Goal: Information Seeking & Learning: Find specific fact

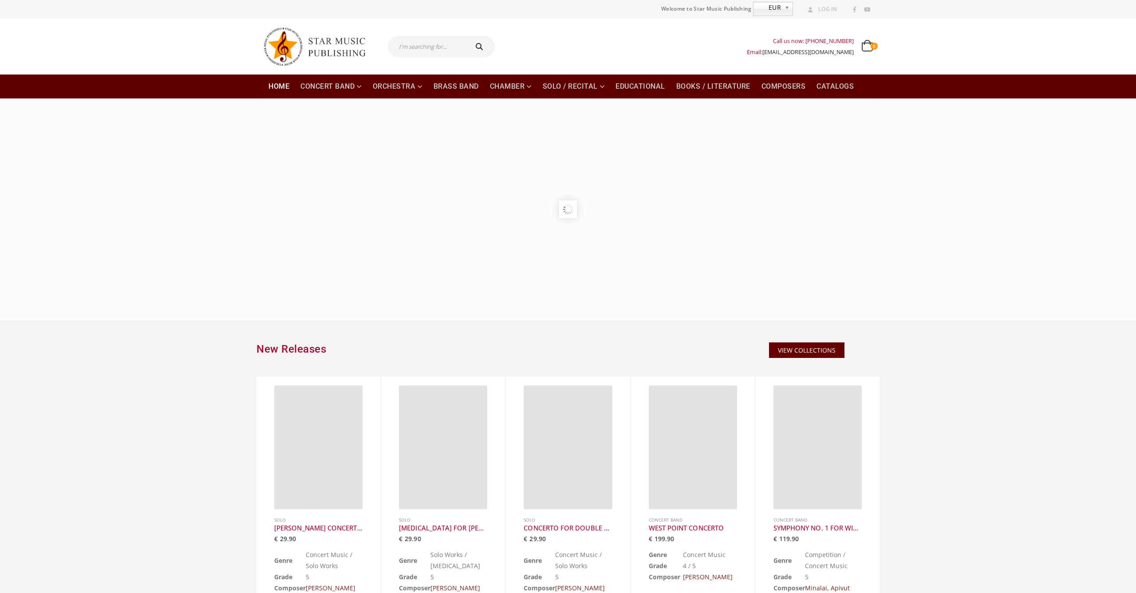
click at [430, 50] on input "text" at bounding box center [427, 46] width 79 height 21
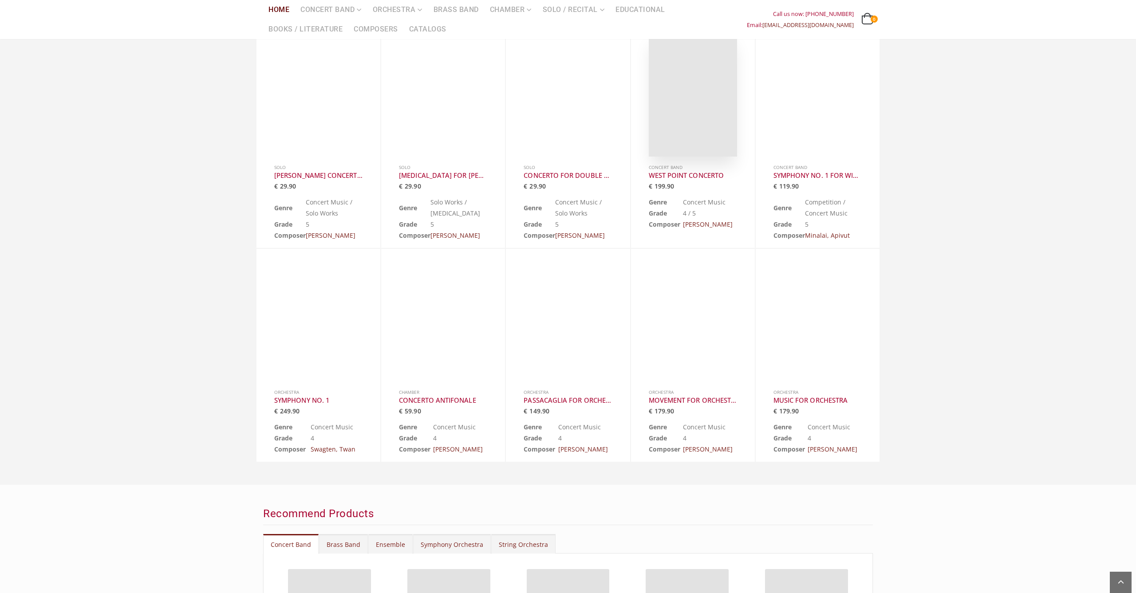
scroll to position [354, 0]
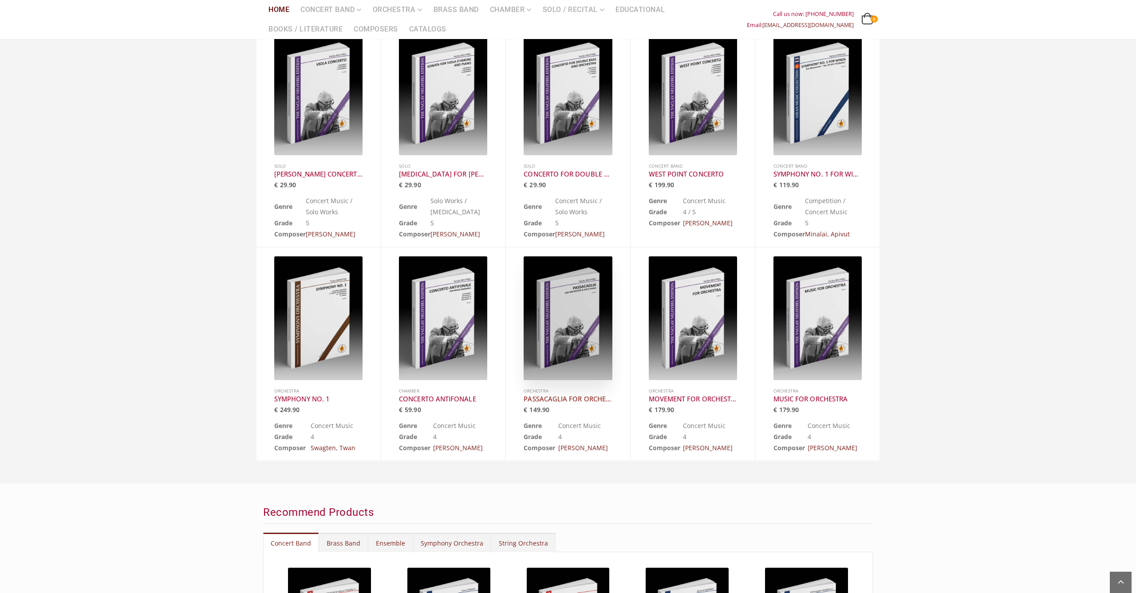
type input "[PERSON_NAME]"
click at [591, 397] on h3 "PASSACAGLIA FOR ORCHESTRA AND SOLO PIANO" at bounding box center [568, 399] width 88 height 9
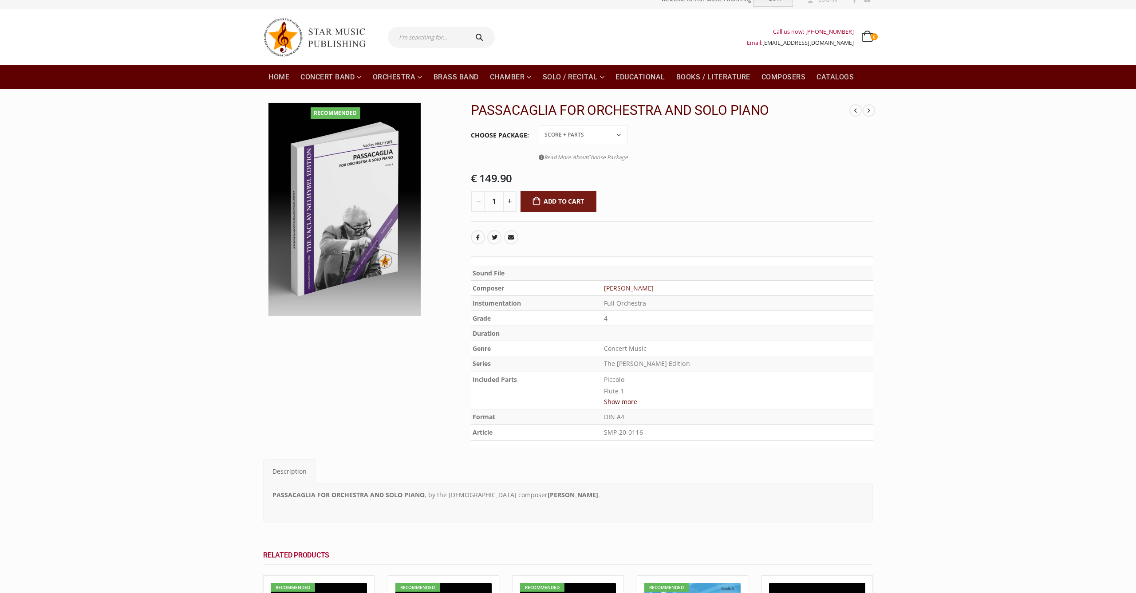
scroll to position [12, 0]
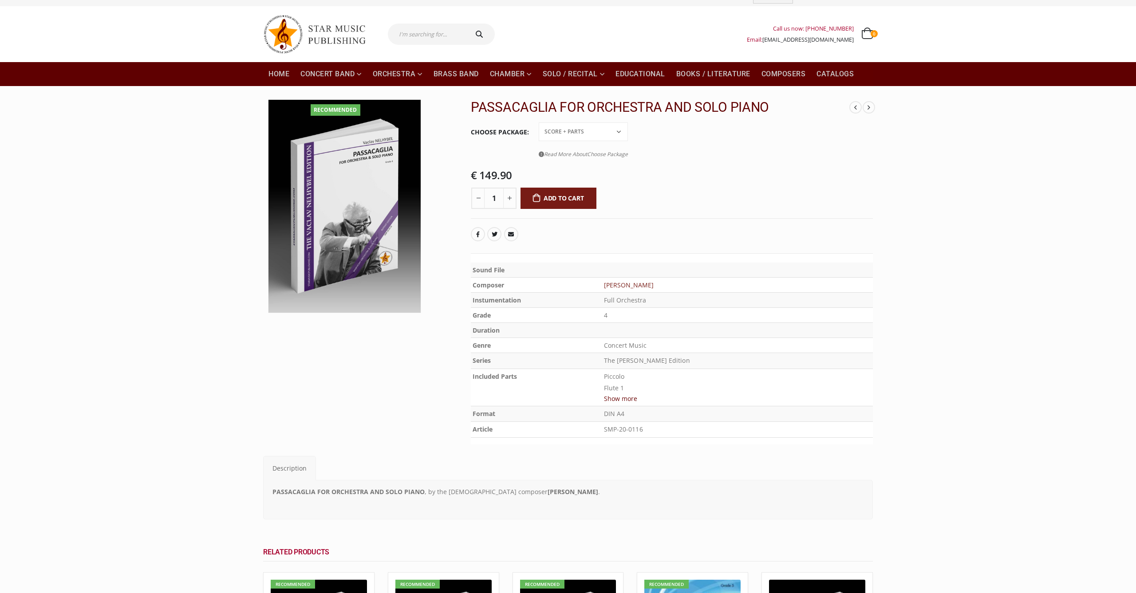
click at [426, 37] on input "text" at bounding box center [427, 34] width 79 height 21
type input "[PERSON_NAME]"
type input "wollmann"
click at [486, 37] on icon "submit" at bounding box center [479, 34] width 13 height 7
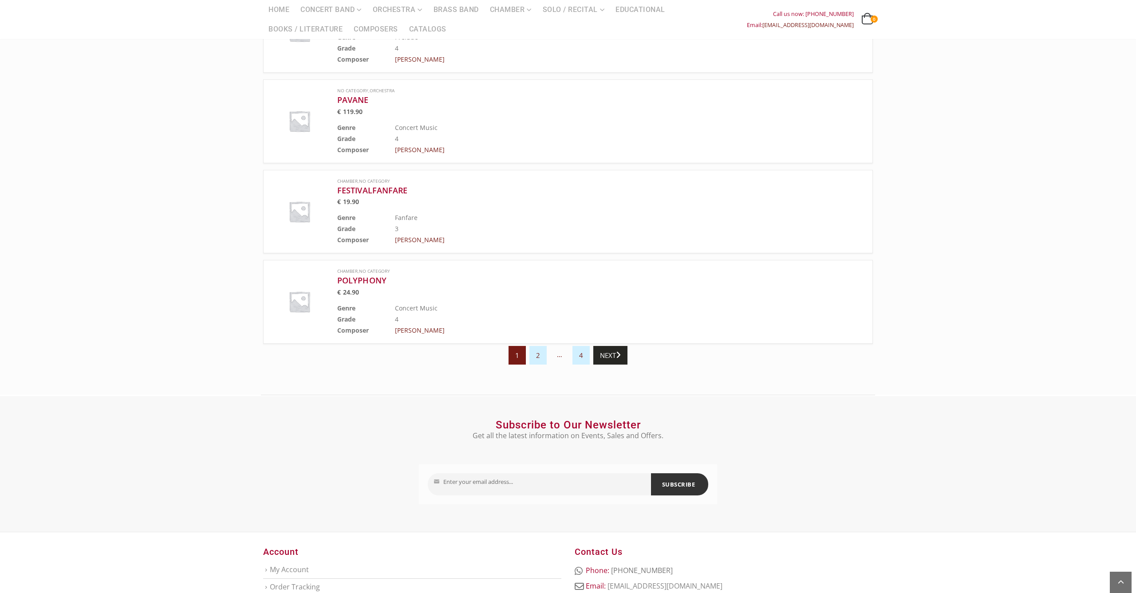
scroll to position [746, 0]
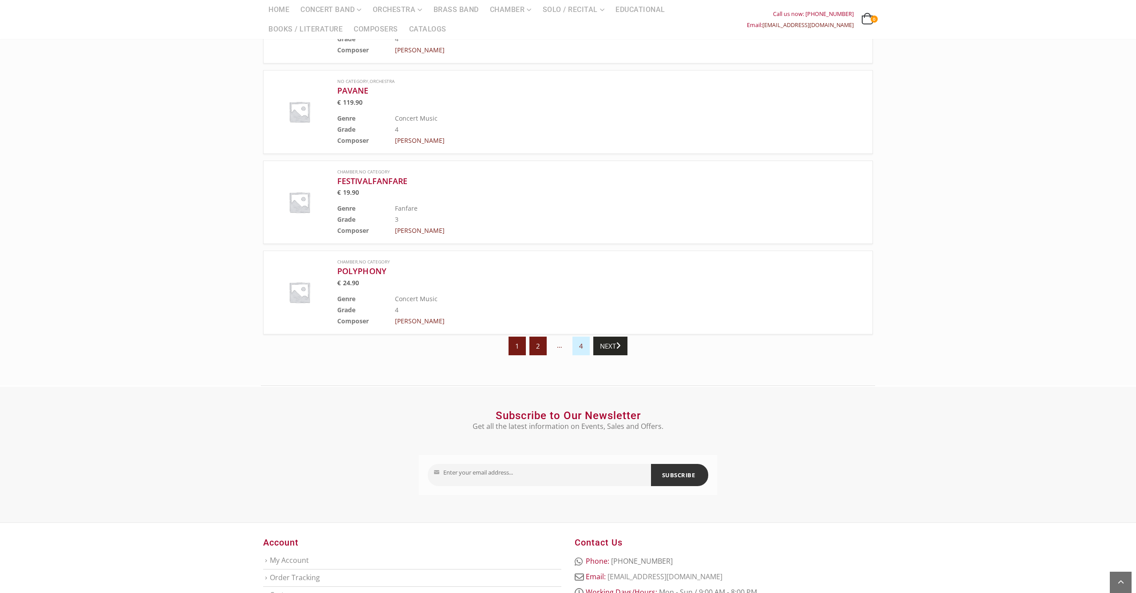
click at [537, 348] on link "2" at bounding box center [537, 346] width 17 height 19
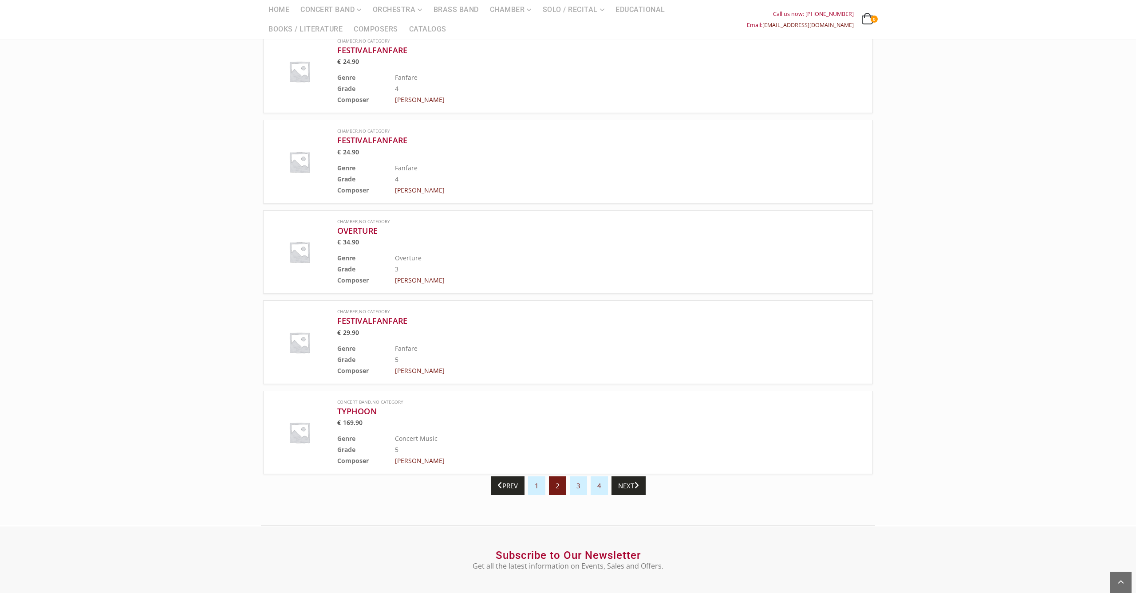
scroll to position [569, 0]
click at [582, 489] on link "3" at bounding box center [578, 484] width 17 height 19
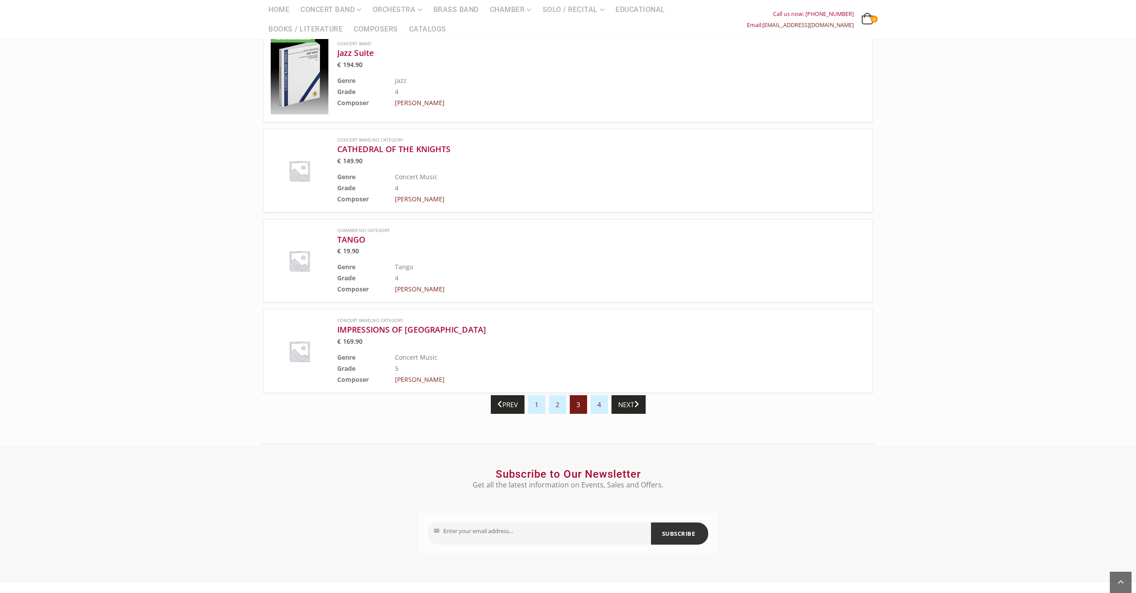
scroll to position [688, 0]
click at [601, 404] on link "4" at bounding box center [599, 403] width 17 height 19
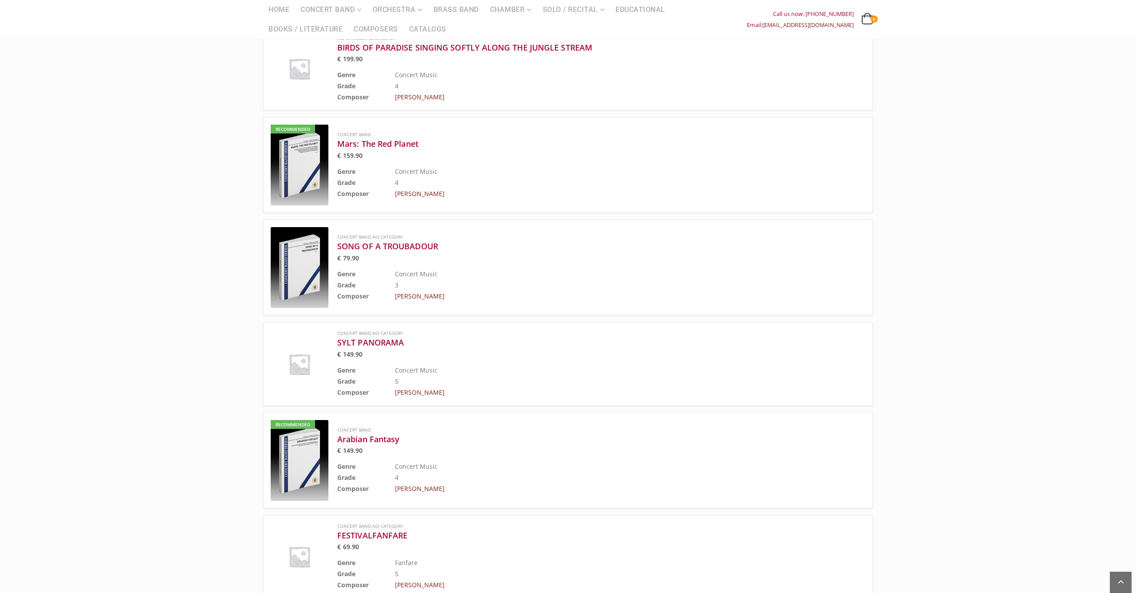
scroll to position [109, 0]
click at [371, 438] on h3 "Arabian Fantasy" at bounding box center [579, 438] width 484 height 11
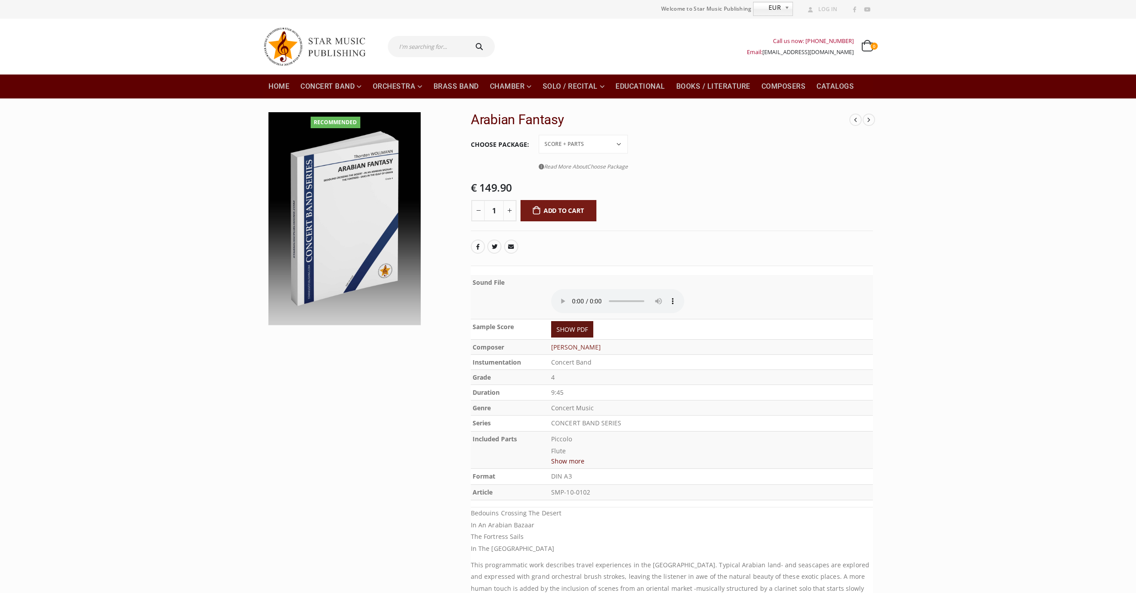
click at [586, 321] on link "SHOW PDF" at bounding box center [572, 329] width 42 height 16
